Goal: Check status

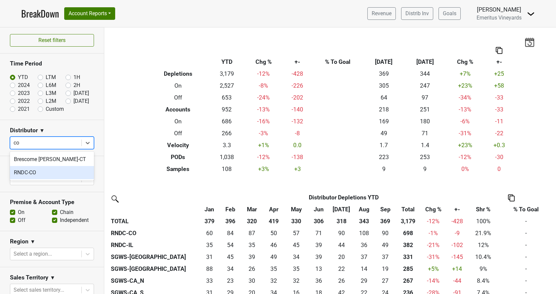
drag, startPoint x: 44, startPoint y: 172, endPoint x: 56, endPoint y: 136, distance: 38.1
click at [43, 172] on div "RNDC-CO" at bounding box center [52, 172] width 84 height 13
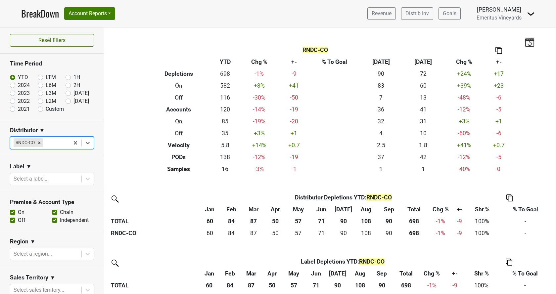
click at [46, 109] on label "Custom" at bounding box center [55, 109] width 18 height 8
click at [41, 109] on input "Custom" at bounding box center [51, 108] width 26 height 7
radio input "true"
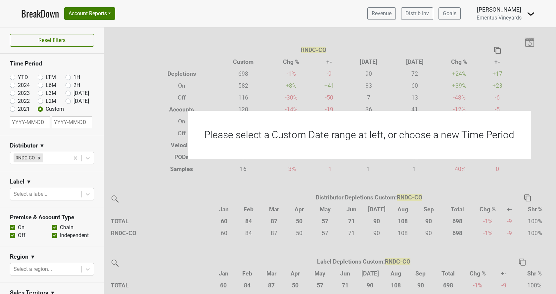
click at [44, 122] on input "text" at bounding box center [30, 122] width 40 height 12
select select "9"
select select "2025"
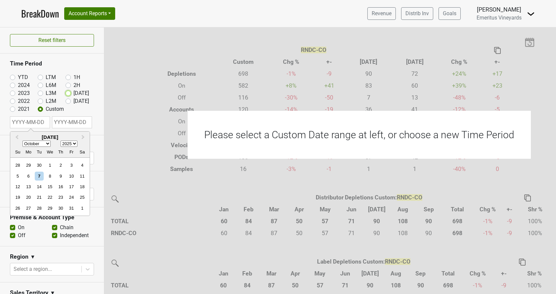
click at [73, 95] on input "Sep '25" at bounding box center [78, 92] width 26 height 7
radio input "true"
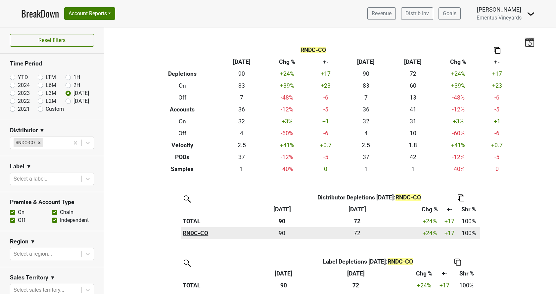
click at [205, 235] on th "RNDC-CO" at bounding box center [224, 233] width 86 height 12
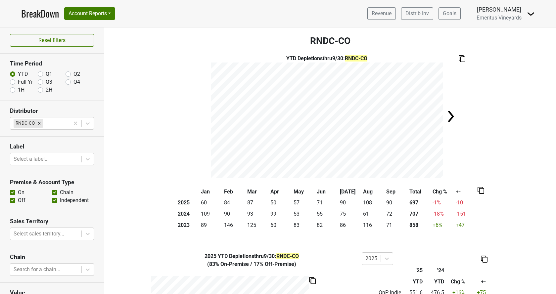
click at [18, 81] on label "Full Yr" at bounding box center [25, 82] width 15 height 8
click at [13, 81] on input "Full Yr" at bounding box center [12, 81] width 5 height 7
radio input "true"
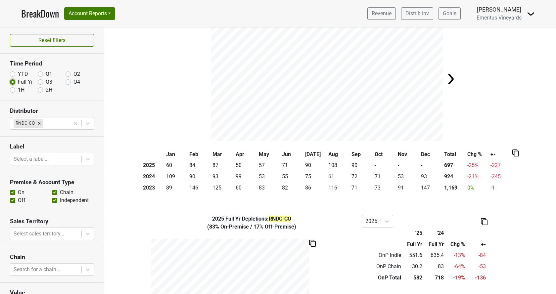
scroll to position [38, 0]
click at [514, 153] on img at bounding box center [515, 152] width 7 height 7
click at [505, 129] on div "Copy as Image" at bounding box center [515, 131] width 33 height 10
